Goal: Information Seeking & Learning: Learn about a topic

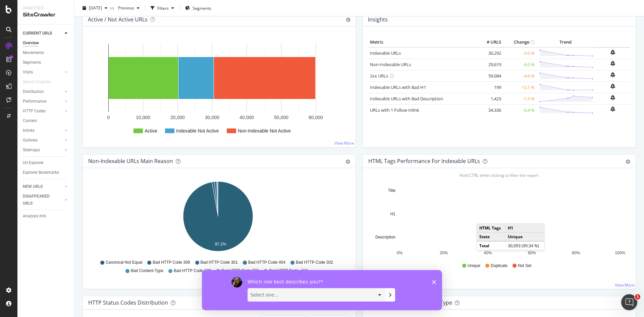
scroll to position [101, 0]
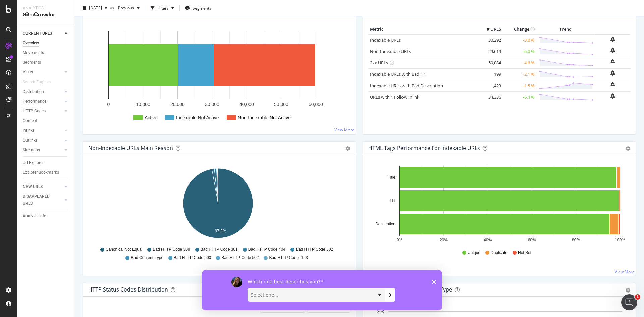
click at [433, 281] on polygon "Close survey" at bounding box center [434, 282] width 4 height 4
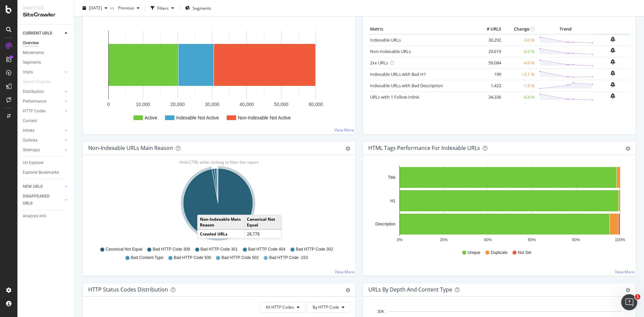
click at [204, 208] on icon "A chart." at bounding box center [218, 203] width 70 height 70
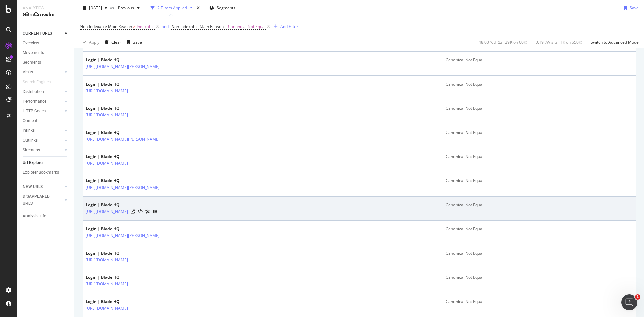
scroll to position [1149, 0]
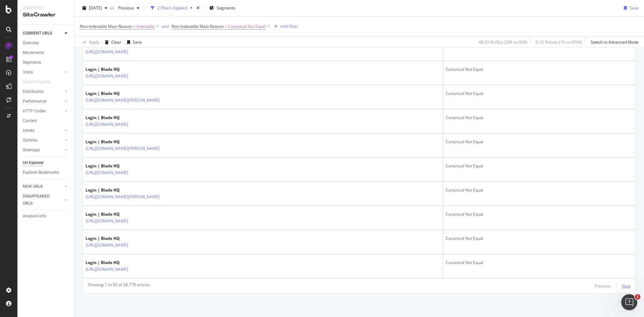
click at [622, 285] on div "Next" at bounding box center [626, 286] width 9 height 6
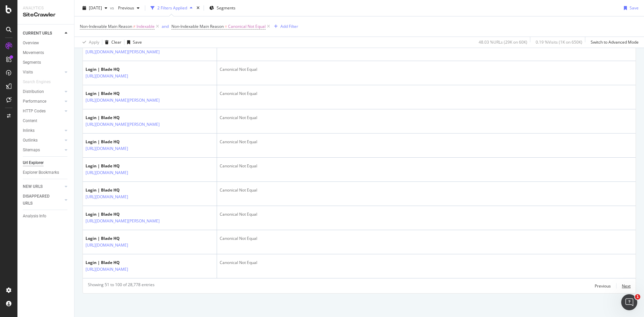
scroll to position [1535, 0]
click at [640, 296] on body "Analytics SiteCrawler CURRENT URLS Overview Movements Segments Visits Analysis …" at bounding box center [322, 158] width 644 height 317
click at [627, 300] on icon "Open Intercom Messenger" at bounding box center [628, 301] width 11 height 11
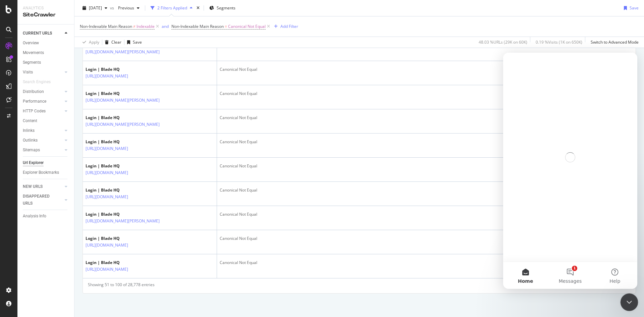
scroll to position [0, 0]
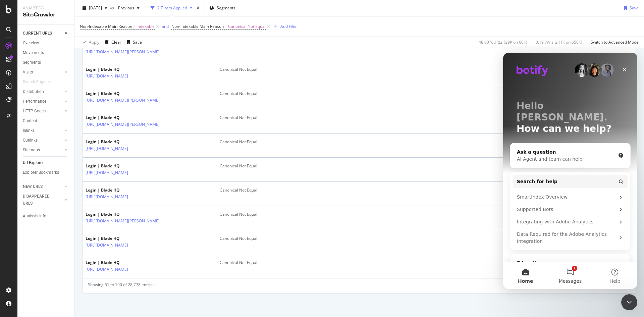
click at [571, 272] on button "1 Messages" at bounding box center [570, 275] width 45 height 27
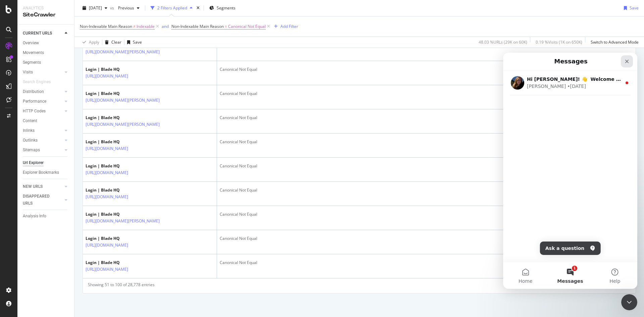
click at [625, 62] on icon "Close" at bounding box center [626, 61] width 5 height 5
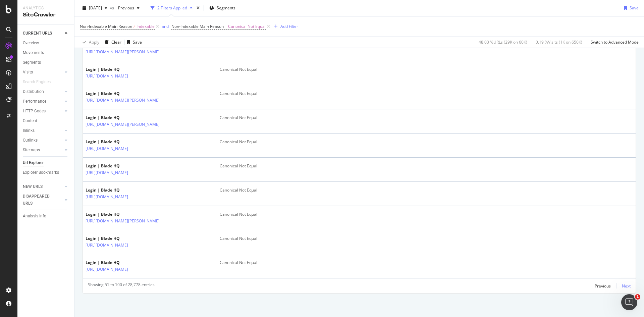
click at [623, 283] on div "Next" at bounding box center [626, 286] width 9 height 6
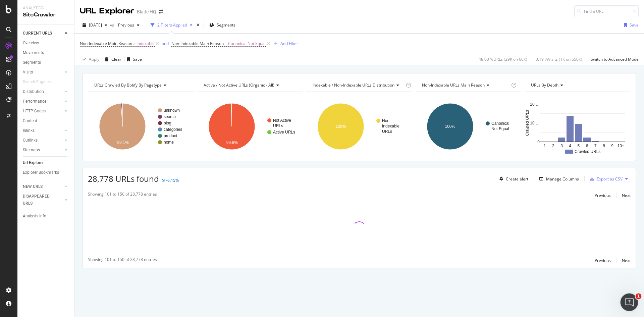
click at [631, 301] on icon "Open Intercom Messenger" at bounding box center [628, 301] width 11 height 11
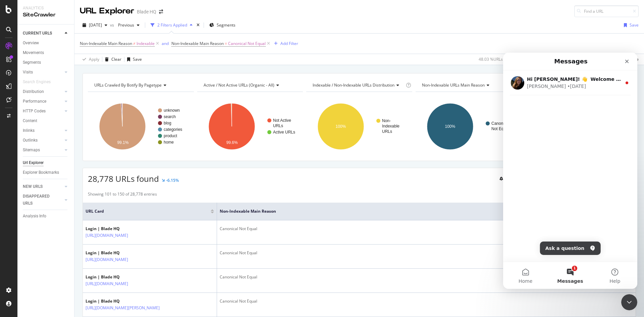
click at [575, 153] on div "Hi [PERSON_NAME]! 👋 Welcome to Botify chat support! Have a question? Reply to t…" at bounding box center [570, 165] width 134 height 191
click at [569, 276] on button "1 Messages" at bounding box center [570, 275] width 45 height 27
click at [523, 275] on button "Home" at bounding box center [525, 275] width 45 height 27
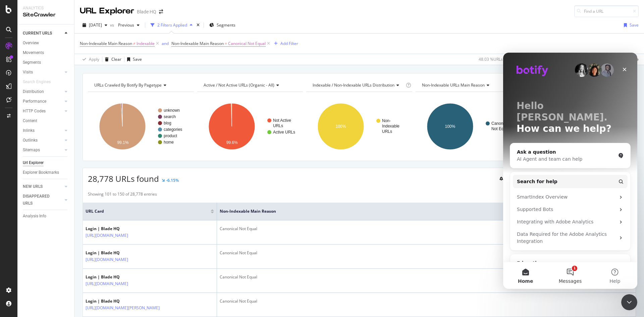
click at [570, 274] on button "1 Messages" at bounding box center [570, 275] width 45 height 27
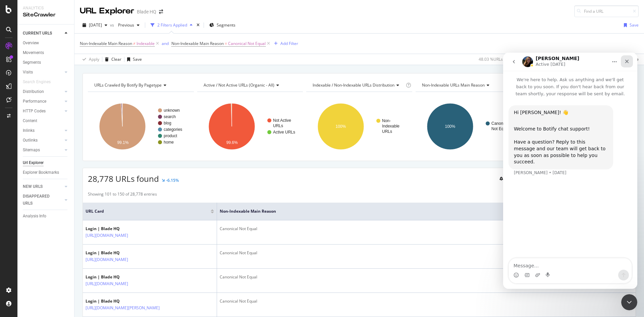
click at [628, 61] on icon "Close" at bounding box center [626, 61] width 5 height 5
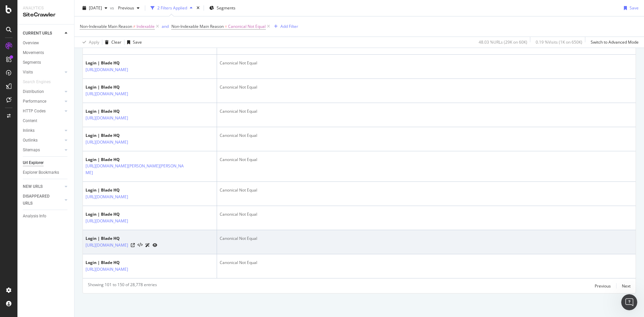
scroll to position [1495, 0]
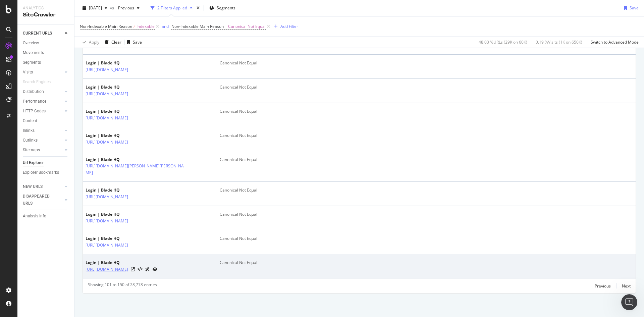
click at [128, 266] on link "[URL][DOMAIN_NAME]" at bounding box center [107, 269] width 43 height 7
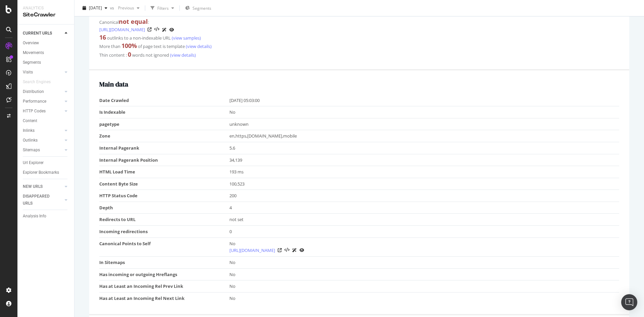
scroll to position [168, 0]
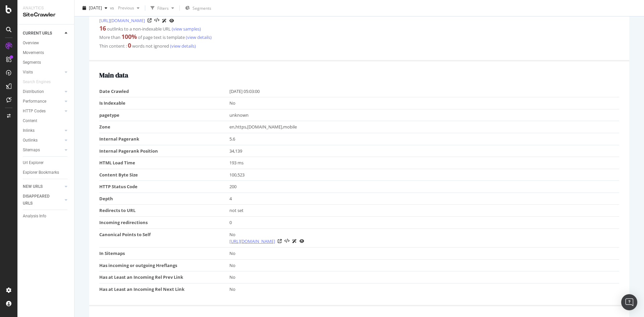
click at [267, 242] on link "https://www.bladehq.com/login" at bounding box center [252, 241] width 46 height 7
click at [282, 240] on icon at bounding box center [280, 241] width 4 height 4
